Goal: Navigation & Orientation: Find specific page/section

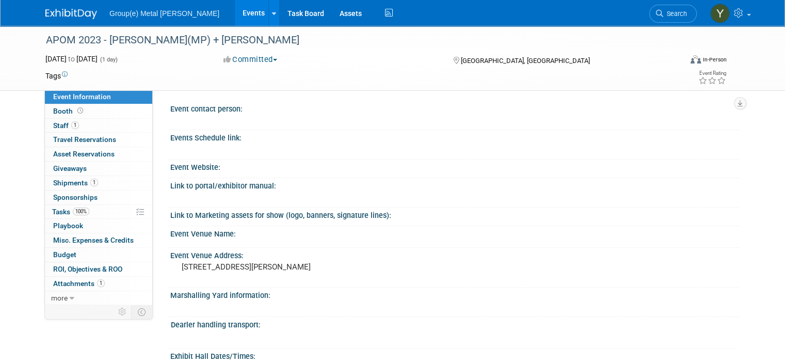
click at [235, 14] on link "Events" at bounding box center [254, 13] width 38 height 26
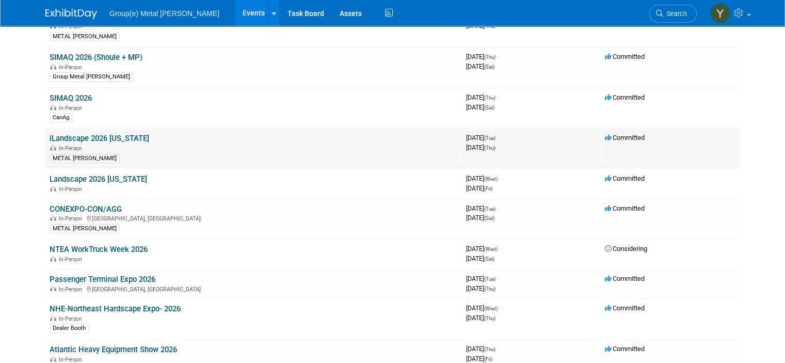
scroll to position [619, 0]
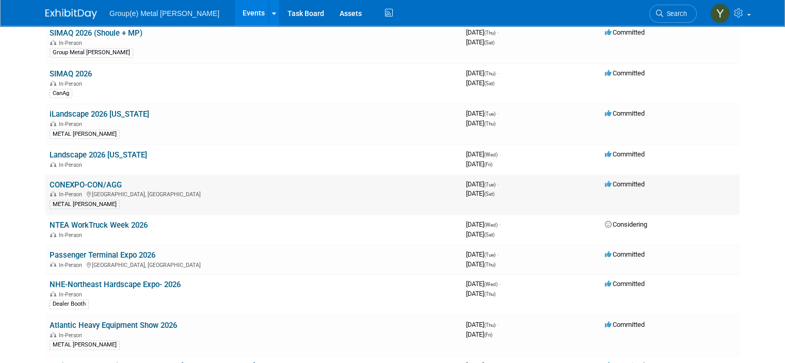
click at [81, 189] on div "In-Person [GEOGRAPHIC_DATA], [GEOGRAPHIC_DATA]" at bounding box center [254, 193] width 408 height 8
click at [61, 180] on link "CONEXPO-CON/AGG" at bounding box center [86, 184] width 72 height 9
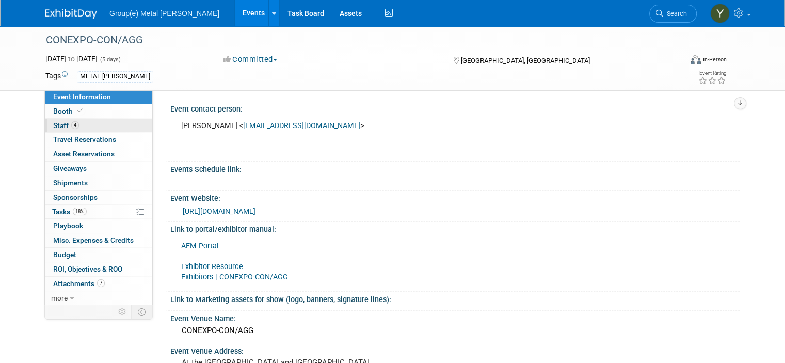
click at [53, 126] on span "Staff 4" at bounding box center [66, 125] width 26 height 8
